Goal: Task Accomplishment & Management: Manage account settings

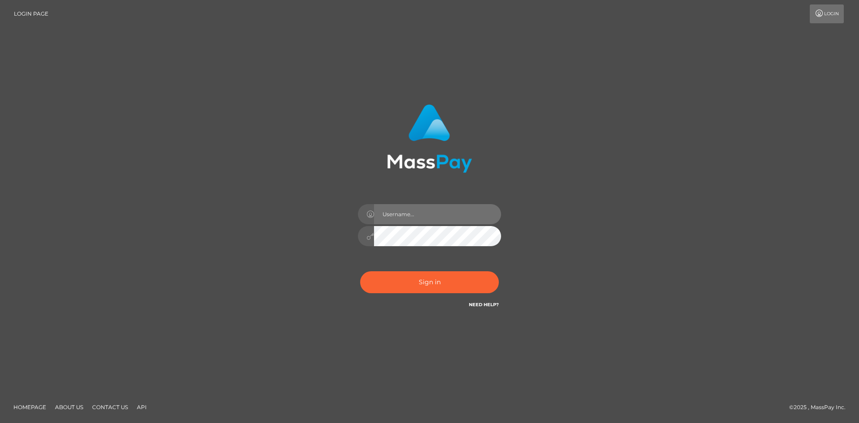
click at [419, 222] on input "text" at bounding box center [437, 214] width 127 height 20
type input "pranav"
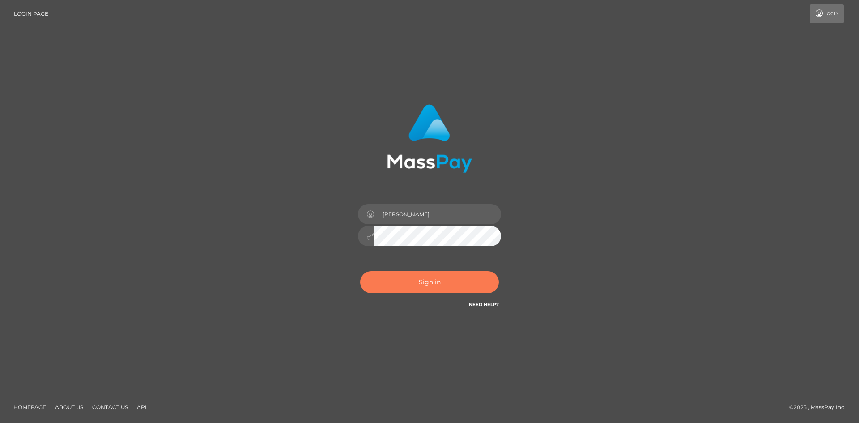
click at [399, 279] on button "Sign in" at bounding box center [429, 282] width 139 height 22
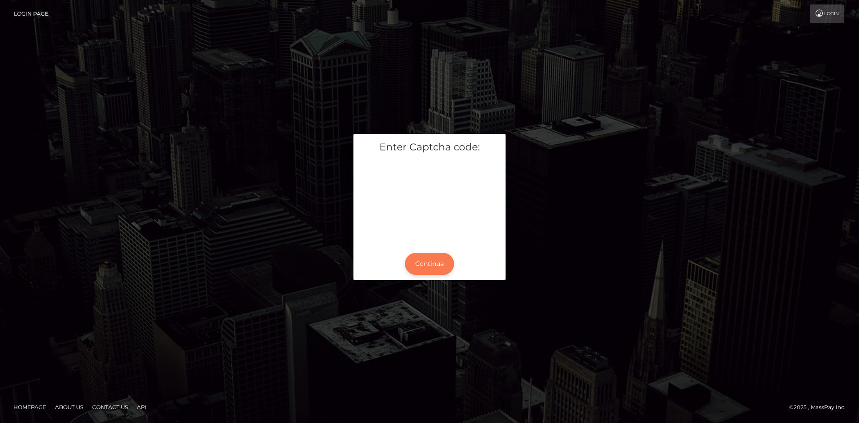
click at [443, 261] on button "Continue" at bounding box center [429, 264] width 49 height 22
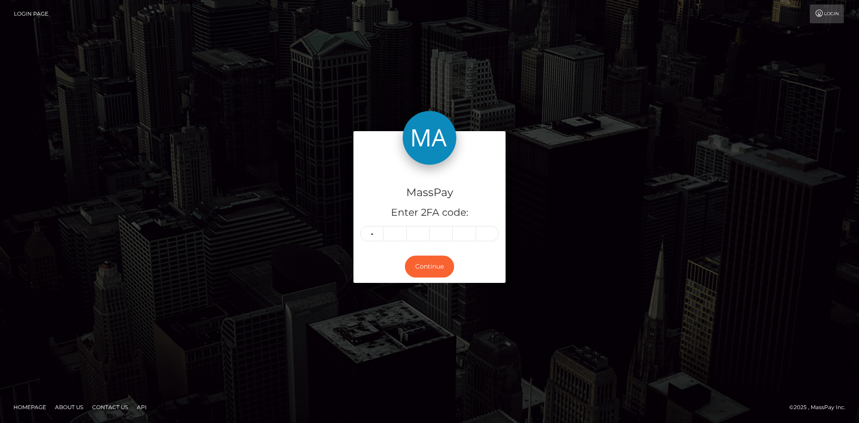
type input "5"
type input "2"
type input "0"
type input "9"
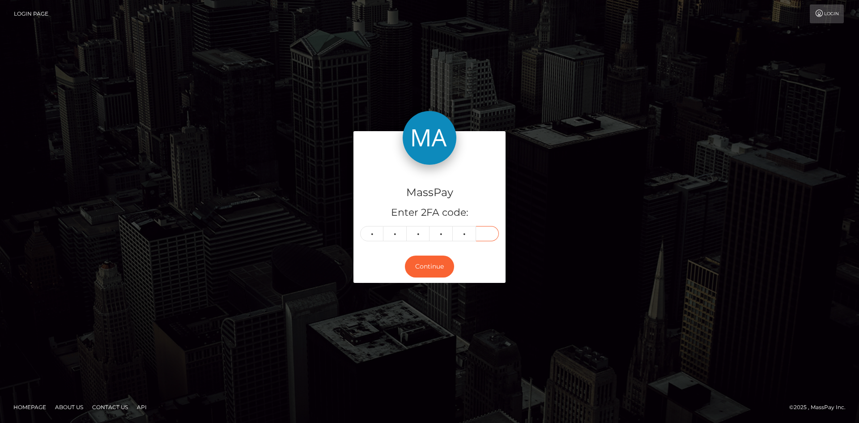
type input "7"
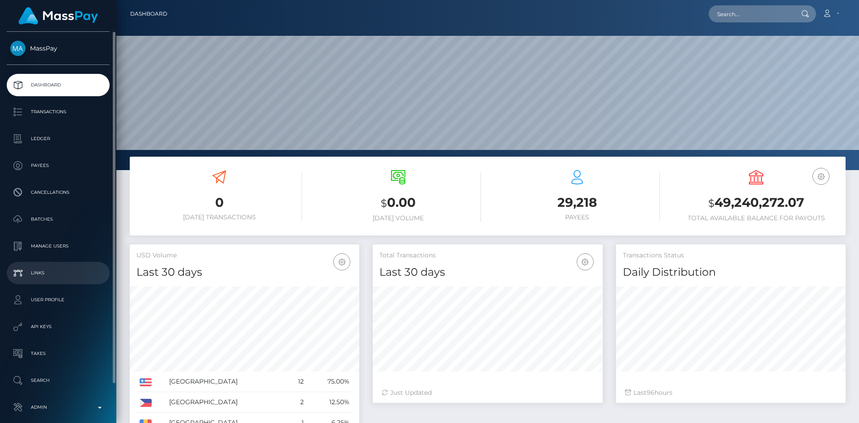
scroll to position [42, 0]
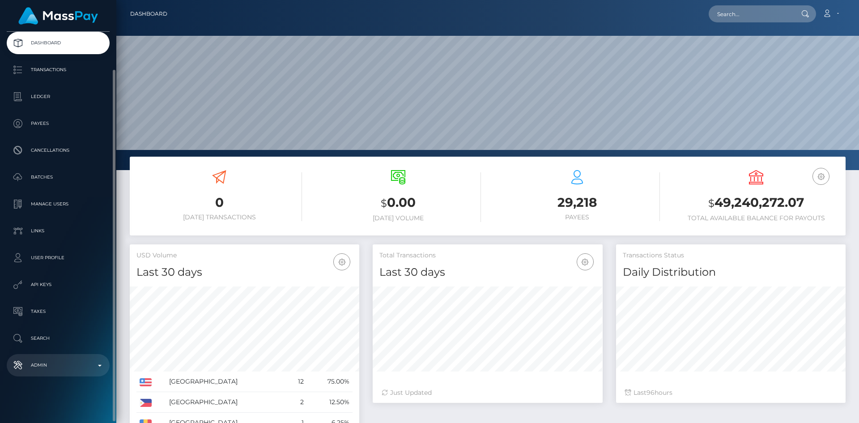
click at [56, 366] on p "Admin" at bounding box center [58, 364] width 96 height 13
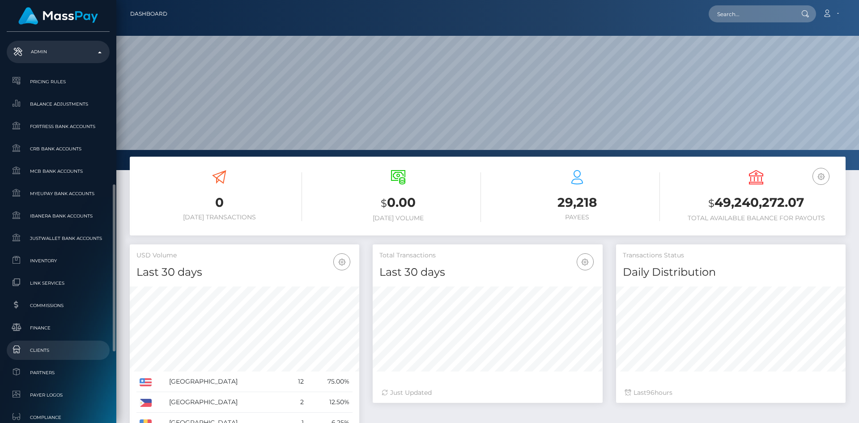
scroll to position [489, 0]
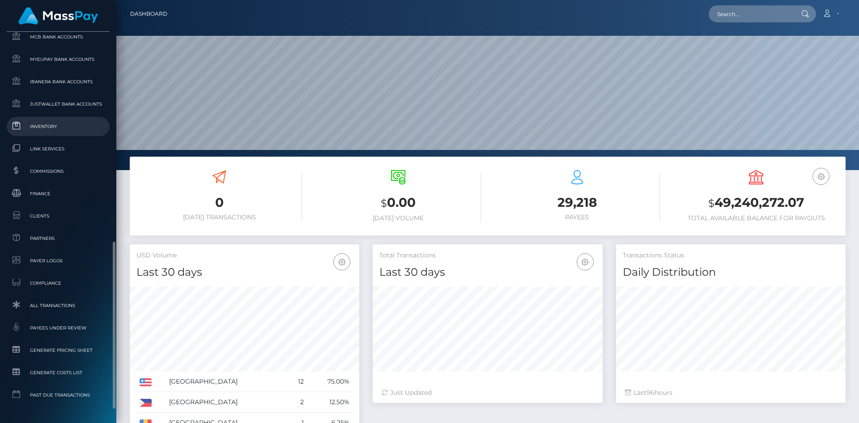
click at [42, 130] on span "Inventory" at bounding box center [58, 126] width 96 height 10
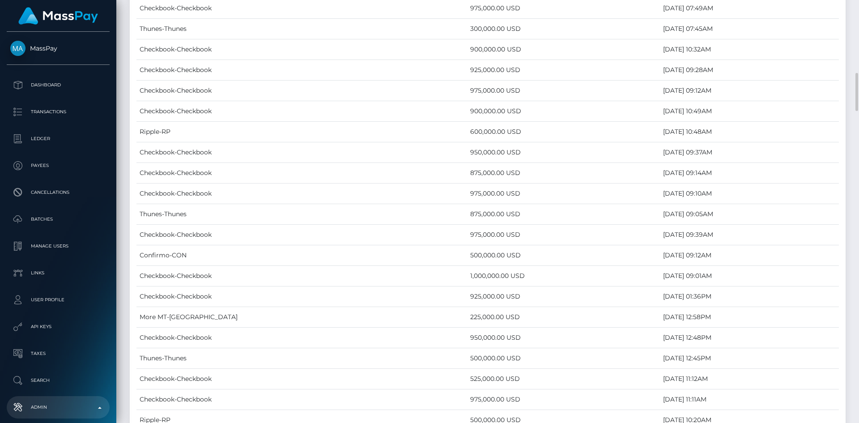
scroll to position [1700, 0]
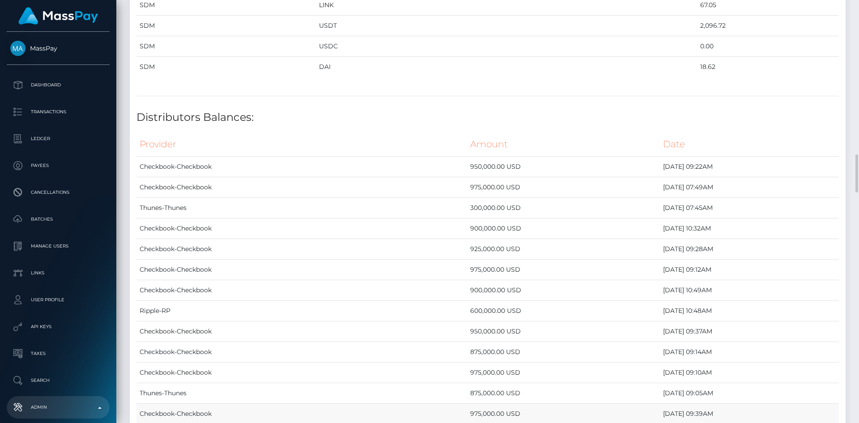
drag, startPoint x: 140, startPoint y: 144, endPoint x: 577, endPoint y: 405, distance: 508.9
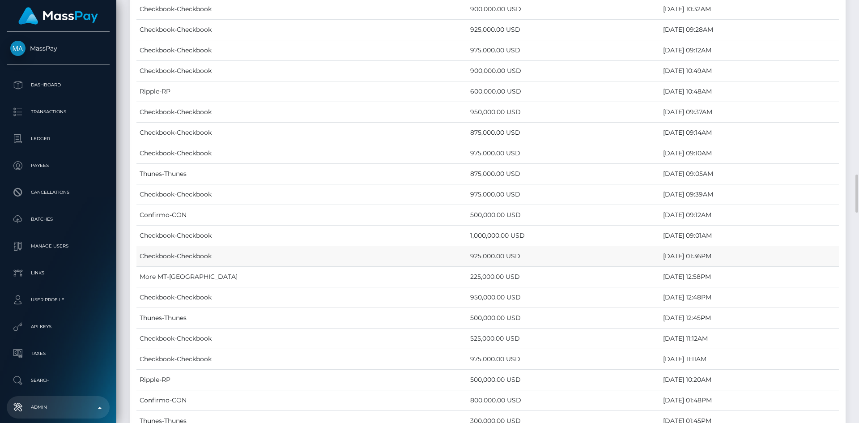
scroll to position [1606, 0]
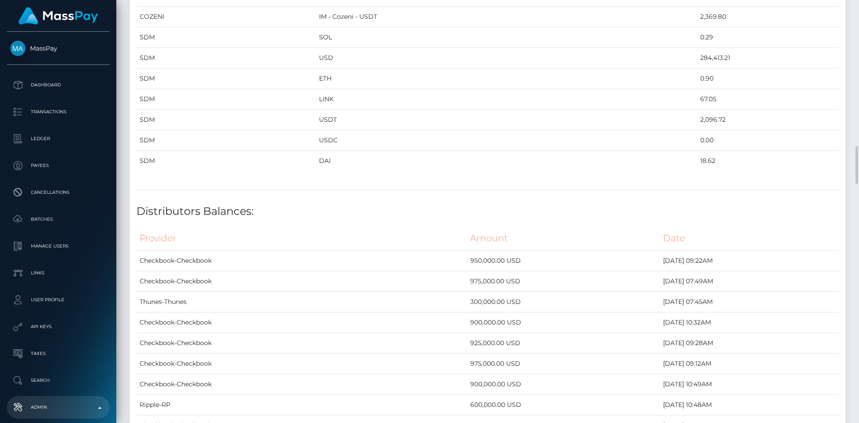
click at [281, 209] on h4 "Distributors Balances:" at bounding box center [487, 212] width 702 height 16
drag, startPoint x: 137, startPoint y: 213, endPoint x: 698, endPoint y: 391, distance: 587.8
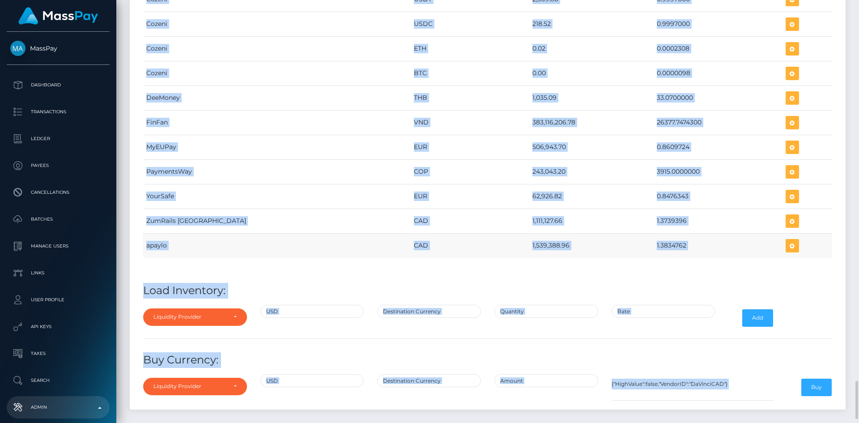
scroll to position [4230, 0]
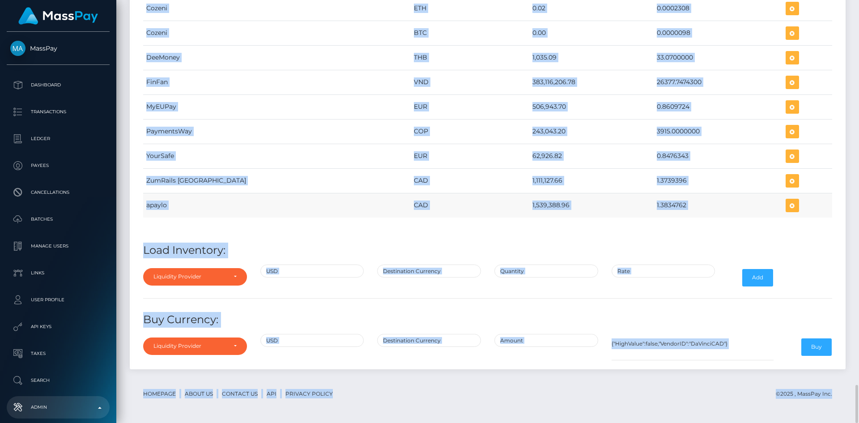
copy div "Distributors Balances: Provider Amount Date Checkbook-Checkbook 950,000.00 USD …"
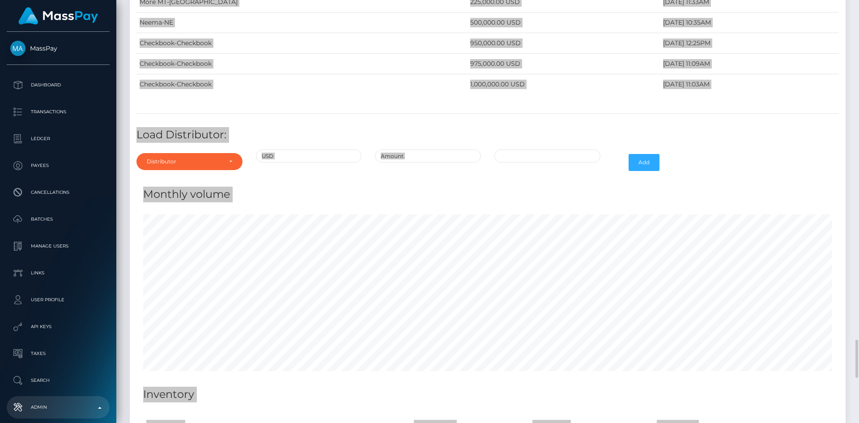
scroll to position [3559, 0]
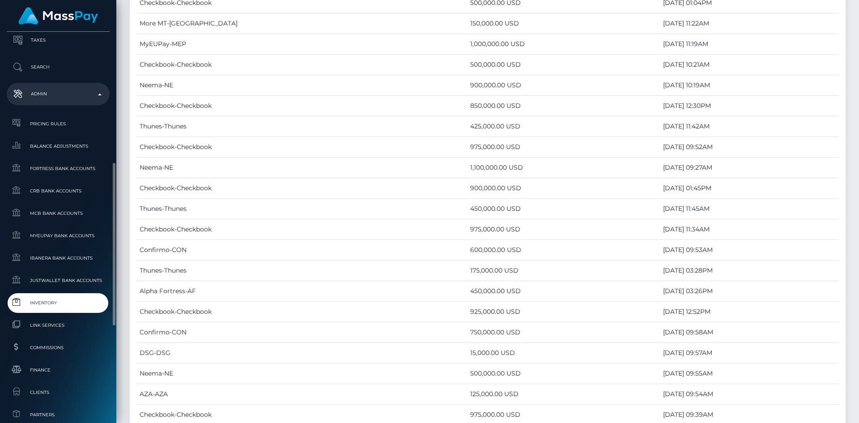
scroll to position [358, 0]
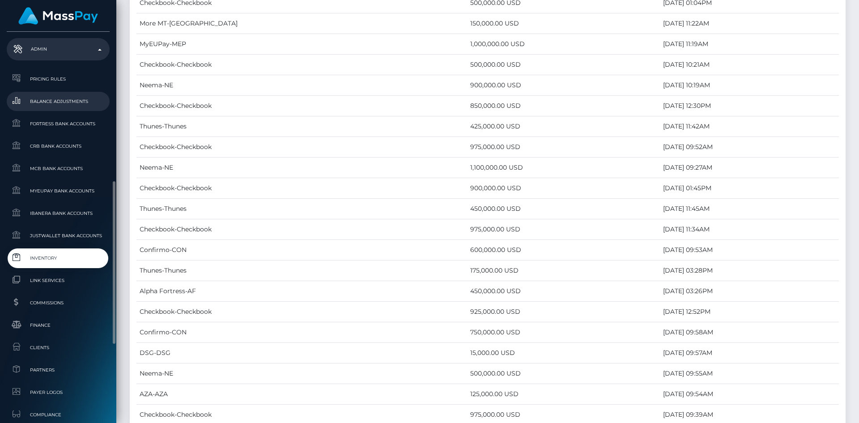
click at [83, 104] on span "Balance Adjustments" at bounding box center [58, 101] width 96 height 10
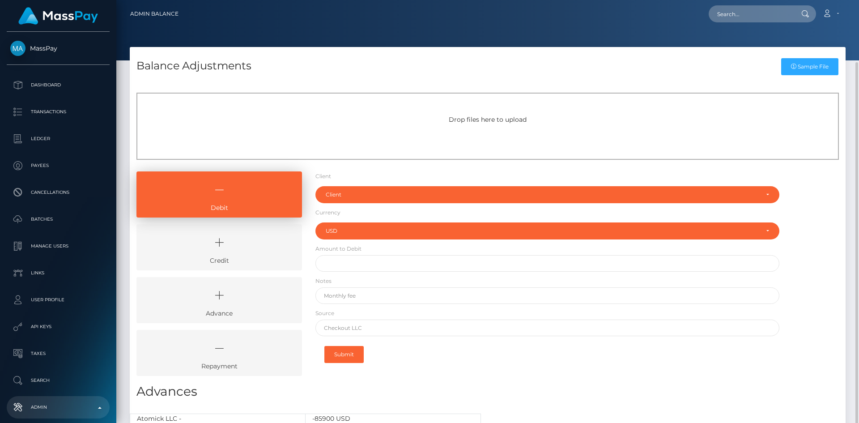
select select "USD"
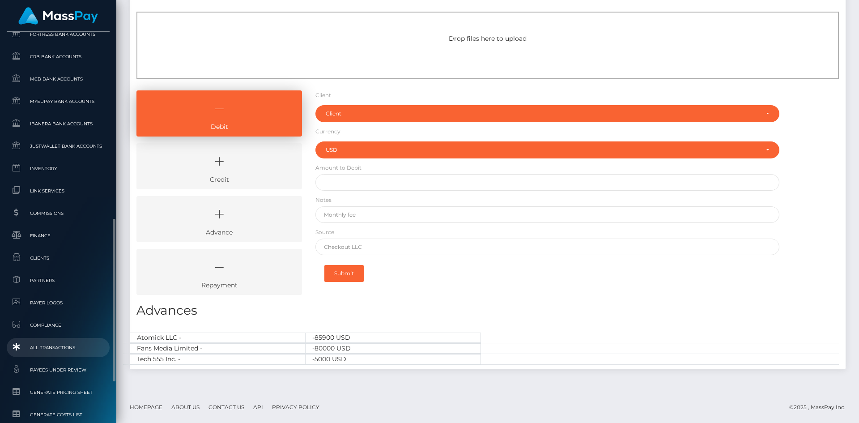
scroll to position [537, 0]
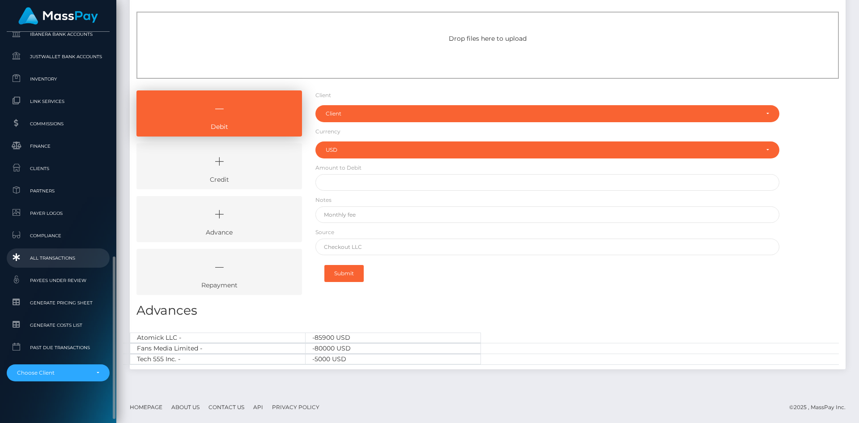
click at [64, 260] on span "All Transactions" at bounding box center [58, 258] width 96 height 10
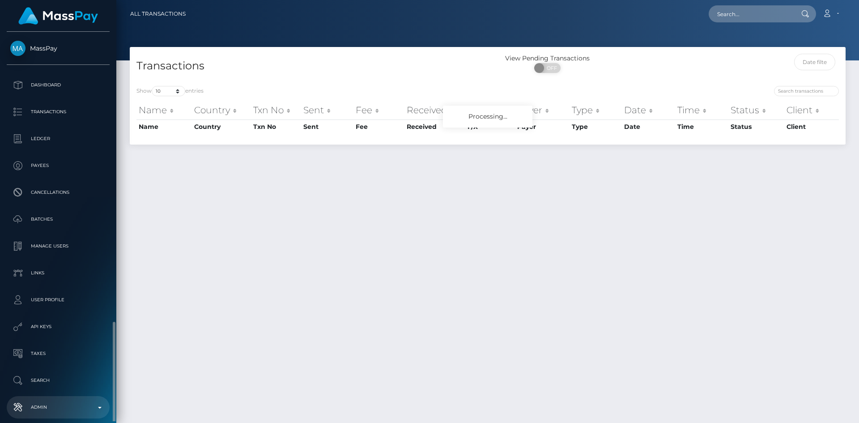
scroll to position [204, 0]
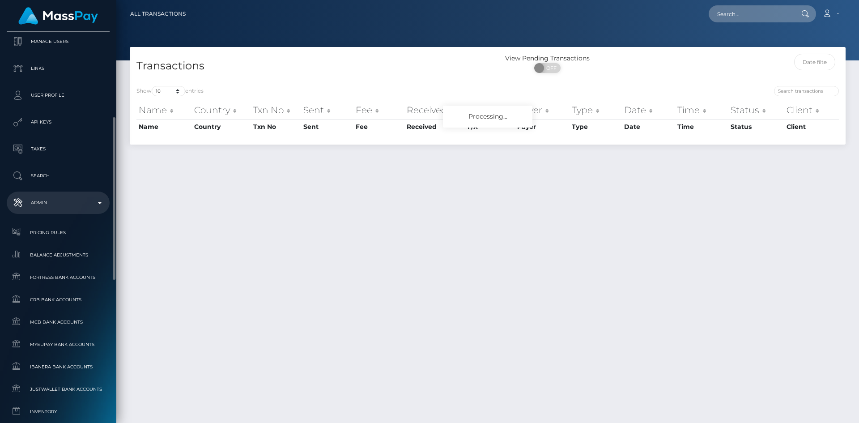
click at [84, 204] on p "Admin" at bounding box center [58, 202] width 96 height 13
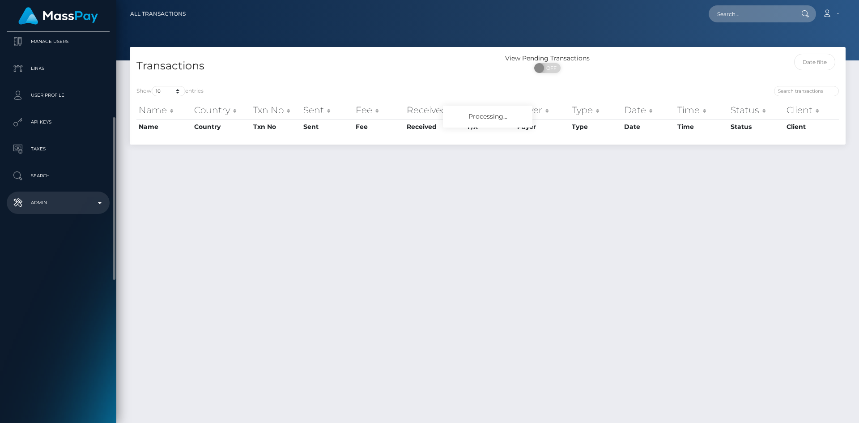
click at [84, 204] on p "Admin" at bounding box center [58, 202] width 96 height 13
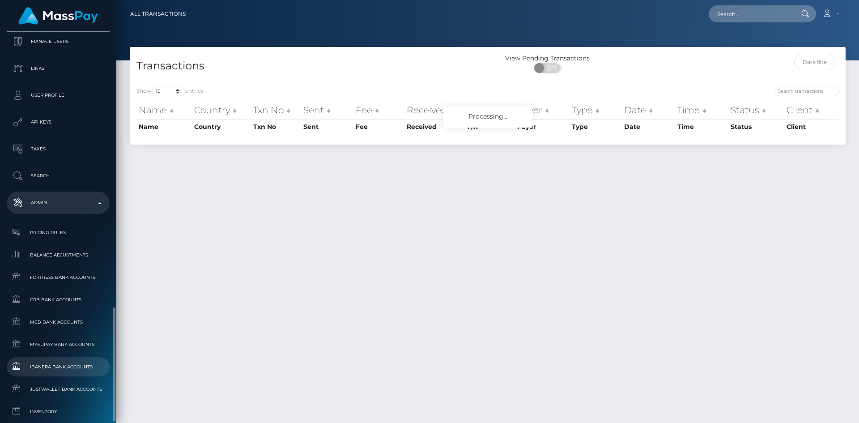
scroll to position [339, 0]
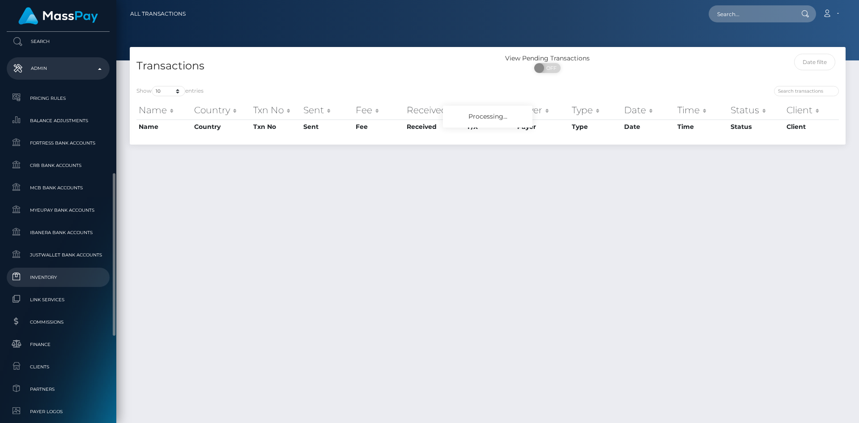
click at [60, 269] on link "Inventory" at bounding box center [58, 277] width 103 height 19
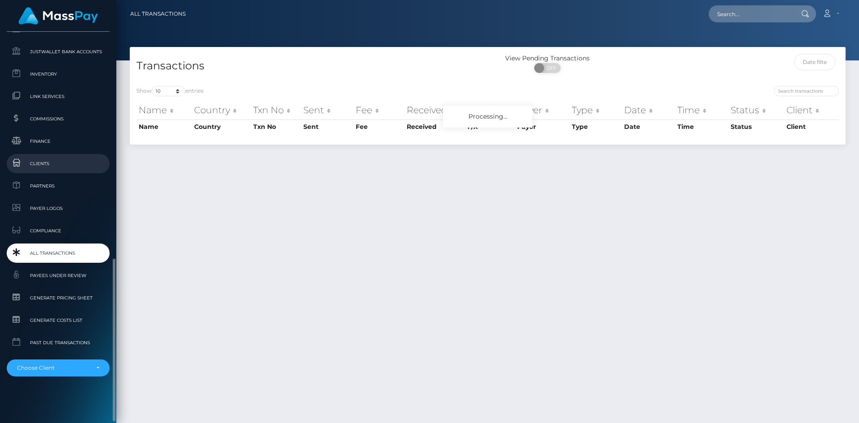
scroll to position [318, 0]
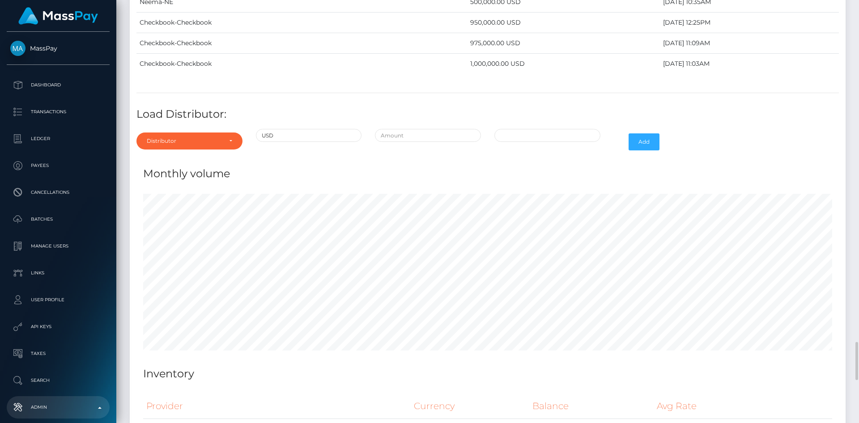
scroll to position [3714, 0]
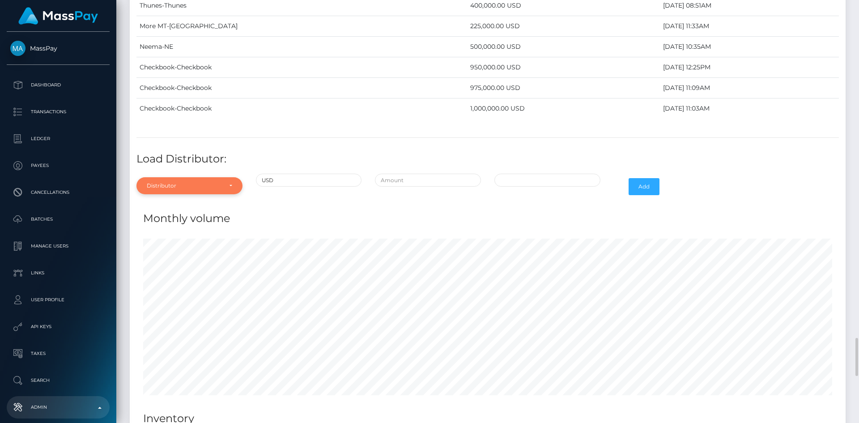
click at [229, 183] on div "Distributor" at bounding box center [189, 185] width 85 height 7
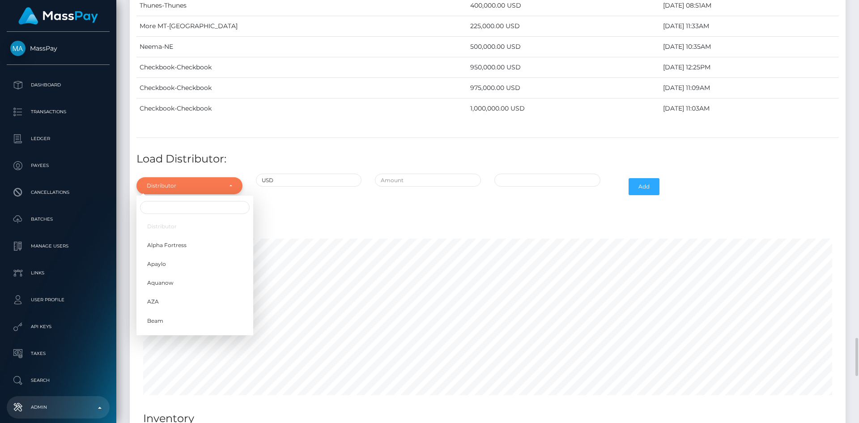
scroll to position [368, 0]
click at [181, 275] on link "Neema" at bounding box center [194, 274] width 117 height 17
select select "38"
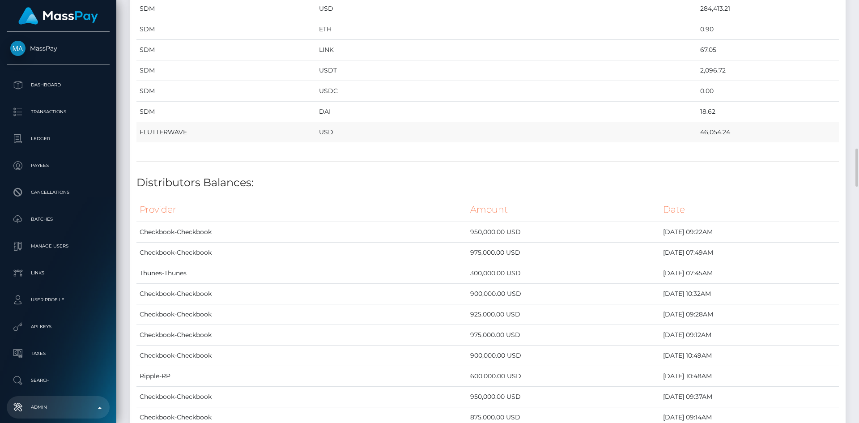
scroll to position [1456, 0]
